Goal: Task Accomplishment & Management: Use online tool/utility

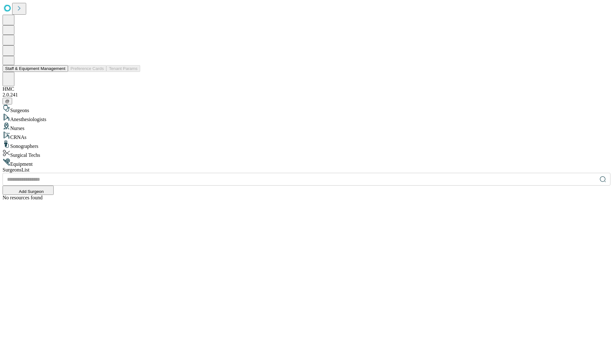
click at [61, 72] on button "Staff & Equipment Management" at bounding box center [35, 68] width 65 height 7
